Goal: Task Accomplishment & Management: Use online tool/utility

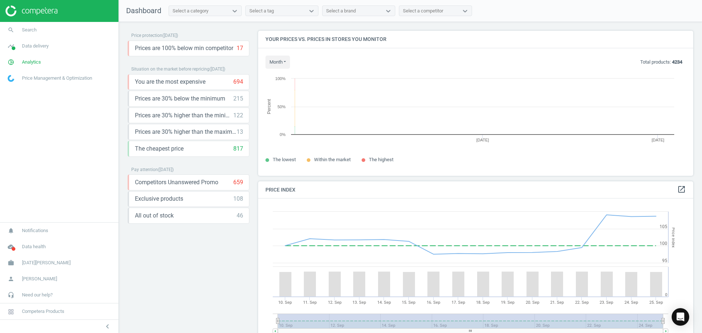
scroll to position [156, 441]
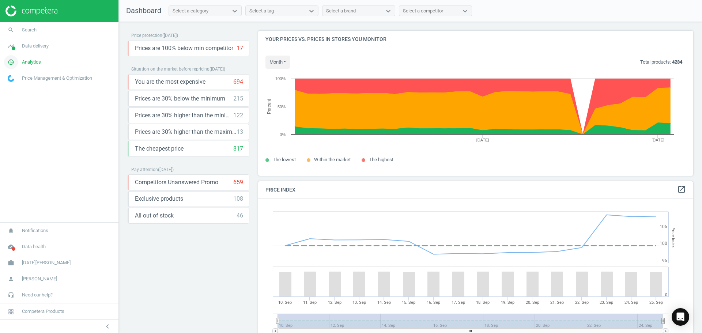
click at [13, 62] on icon "pie_chart_outlined" at bounding box center [11, 62] width 14 height 14
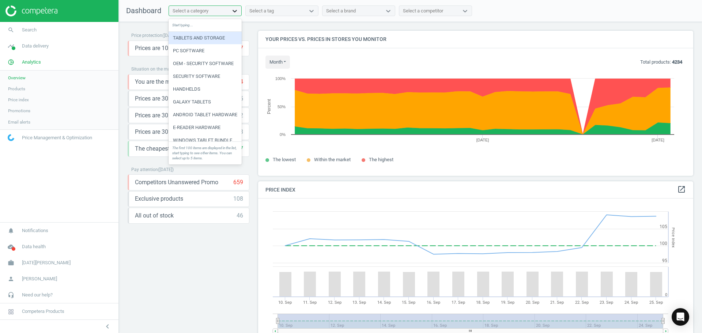
click at [236, 11] on icon at bounding box center [235, 11] width 4 height 3
click at [207, 12] on div "Select a category" at bounding box center [191, 11] width 36 height 7
type input "cell"
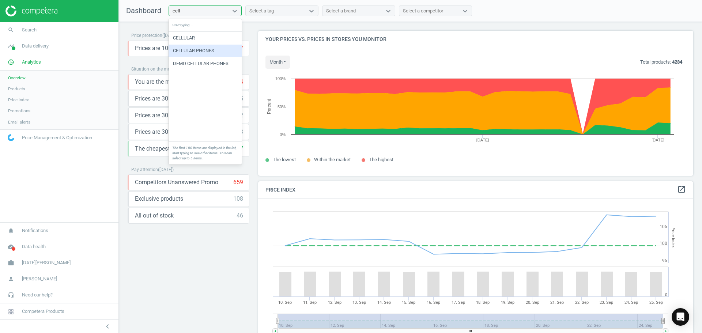
click at [198, 55] on div "CELLULAR PHONES" at bounding box center [205, 51] width 73 height 12
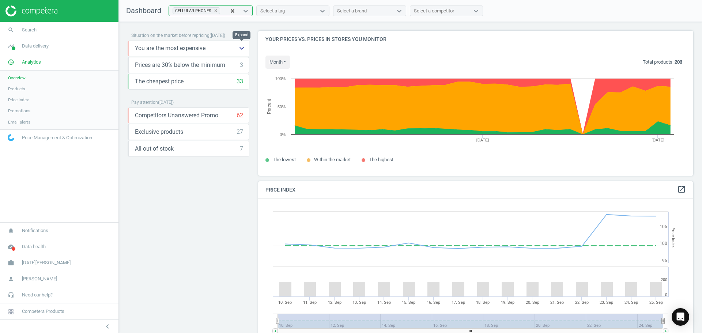
click at [242, 49] on icon "keyboard_arrow_down" at bounding box center [241, 48] width 9 height 9
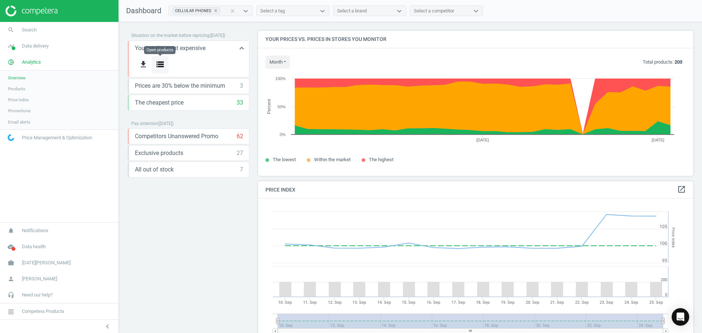
click at [161, 65] on icon "storage" at bounding box center [160, 64] width 9 height 9
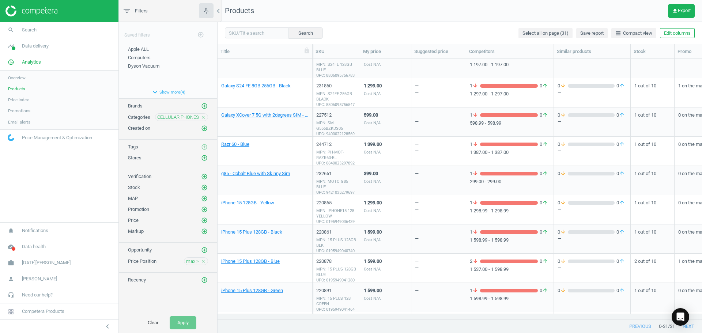
scroll to position [360, 0]
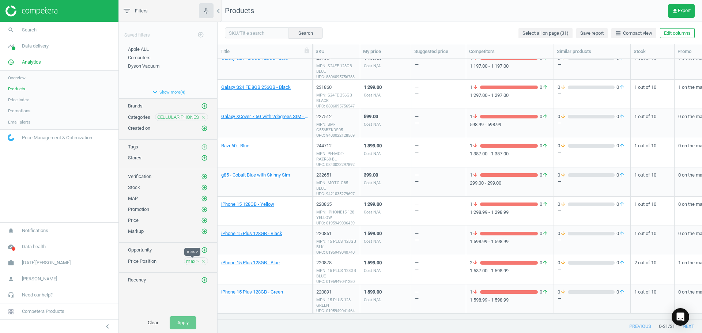
click at [195, 260] on span "max >" at bounding box center [192, 261] width 13 height 7
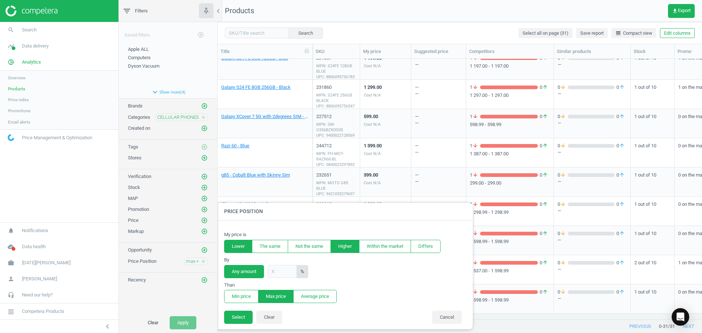
click at [243, 249] on button "Lower" at bounding box center [238, 246] width 28 height 13
click at [246, 319] on button "Select" at bounding box center [238, 317] width 29 height 13
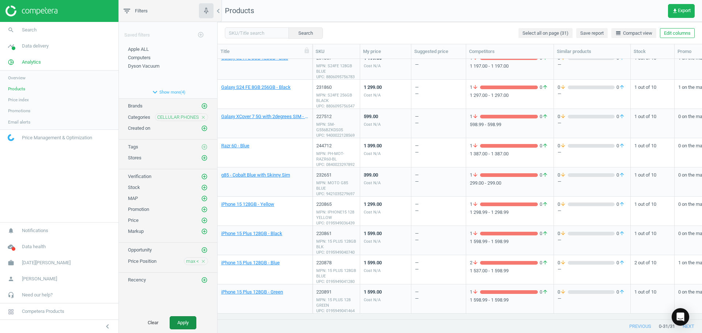
click at [181, 320] on button "Apply" at bounding box center [183, 322] width 27 height 13
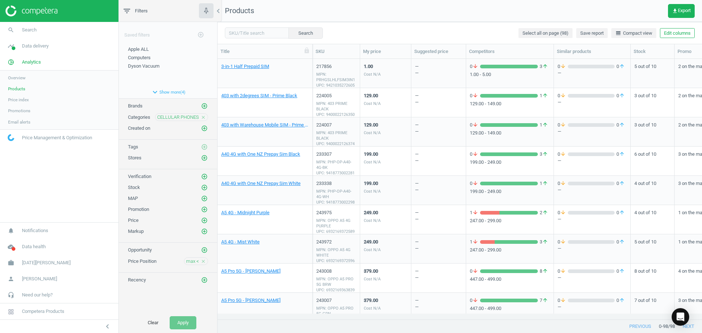
click at [203, 117] on icon "close" at bounding box center [203, 117] width 5 height 5
click at [203, 117] on icon "add_circle_outline" at bounding box center [204, 117] width 7 height 7
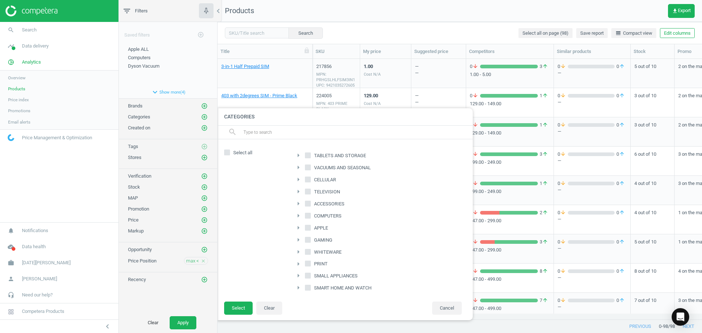
click at [301, 181] on icon "arrow_right" at bounding box center [298, 179] width 9 height 9
click at [332, 218] on span "CORDLESS AND CORDED PHONES" at bounding box center [355, 215] width 76 height 7
click at [315, 217] on input "CORDLESS AND CORDED PHONES" at bounding box center [312, 215] width 5 height 5
checkbox input "true"
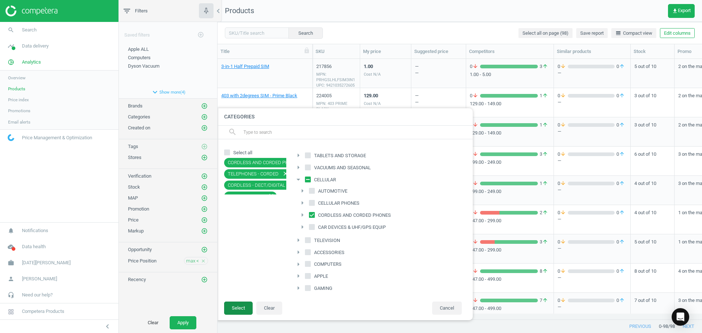
click at [237, 309] on button "Select" at bounding box center [238, 308] width 29 height 13
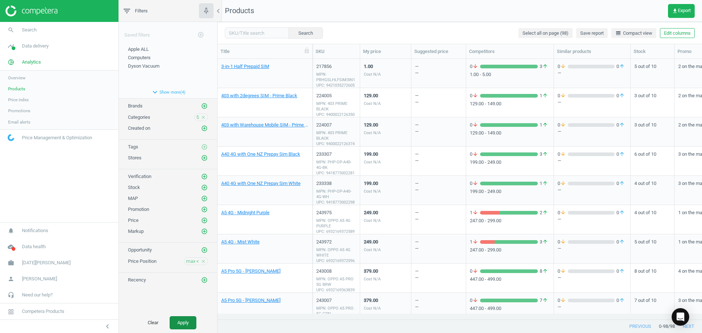
click at [186, 325] on button "Apply" at bounding box center [183, 322] width 27 height 13
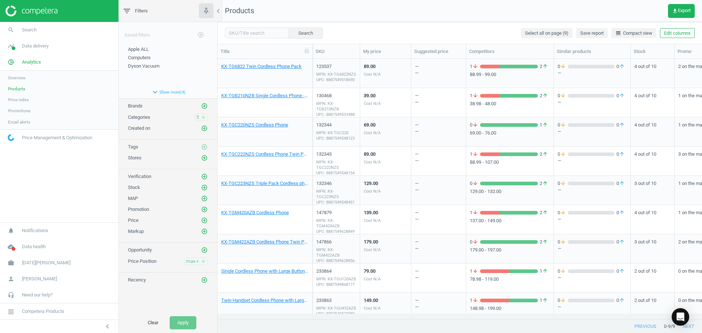
scroll to position [8, 0]
